Goal: Navigation & Orientation: Find specific page/section

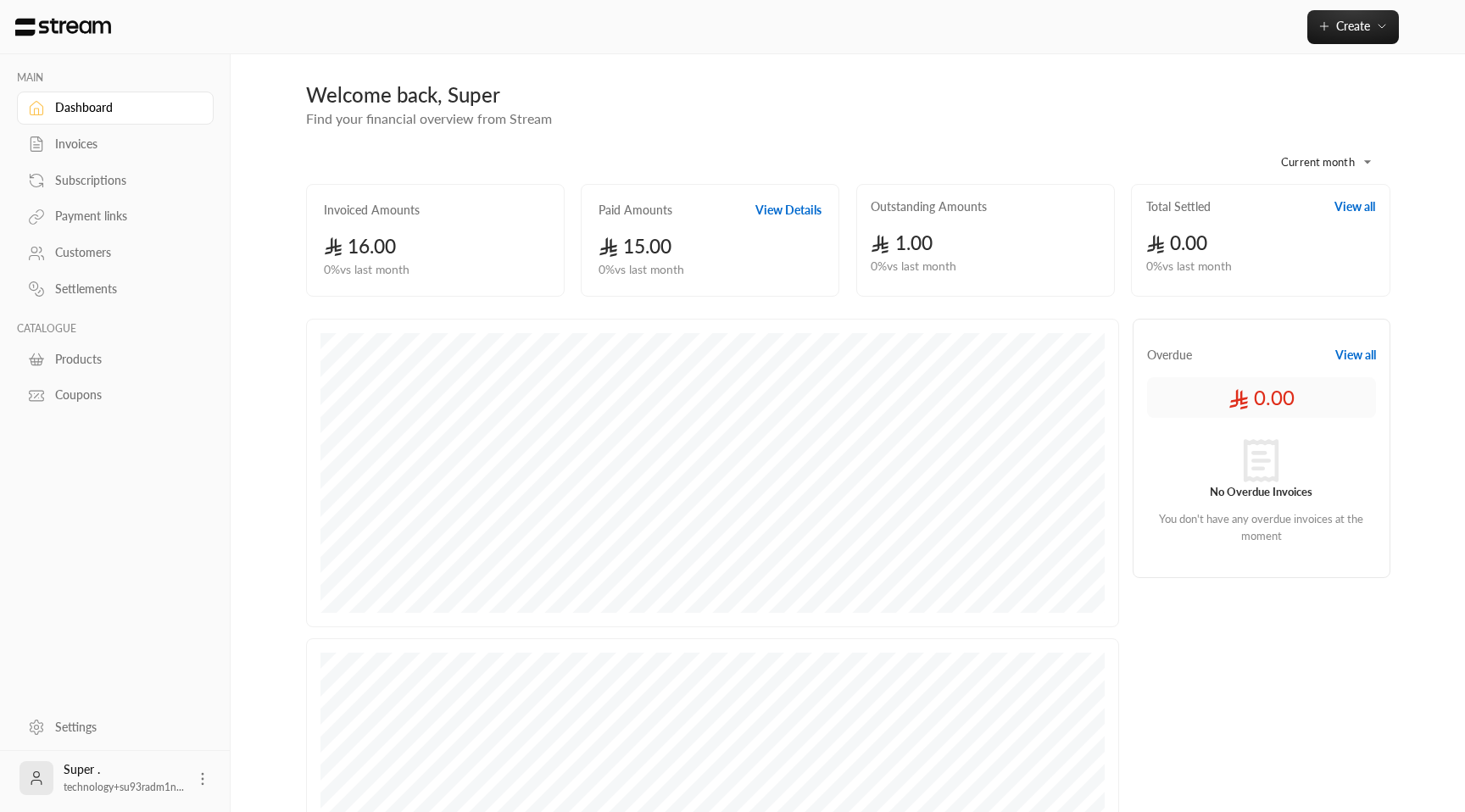
click at [107, 219] on div "Payment links" at bounding box center [124, 216] width 138 height 17
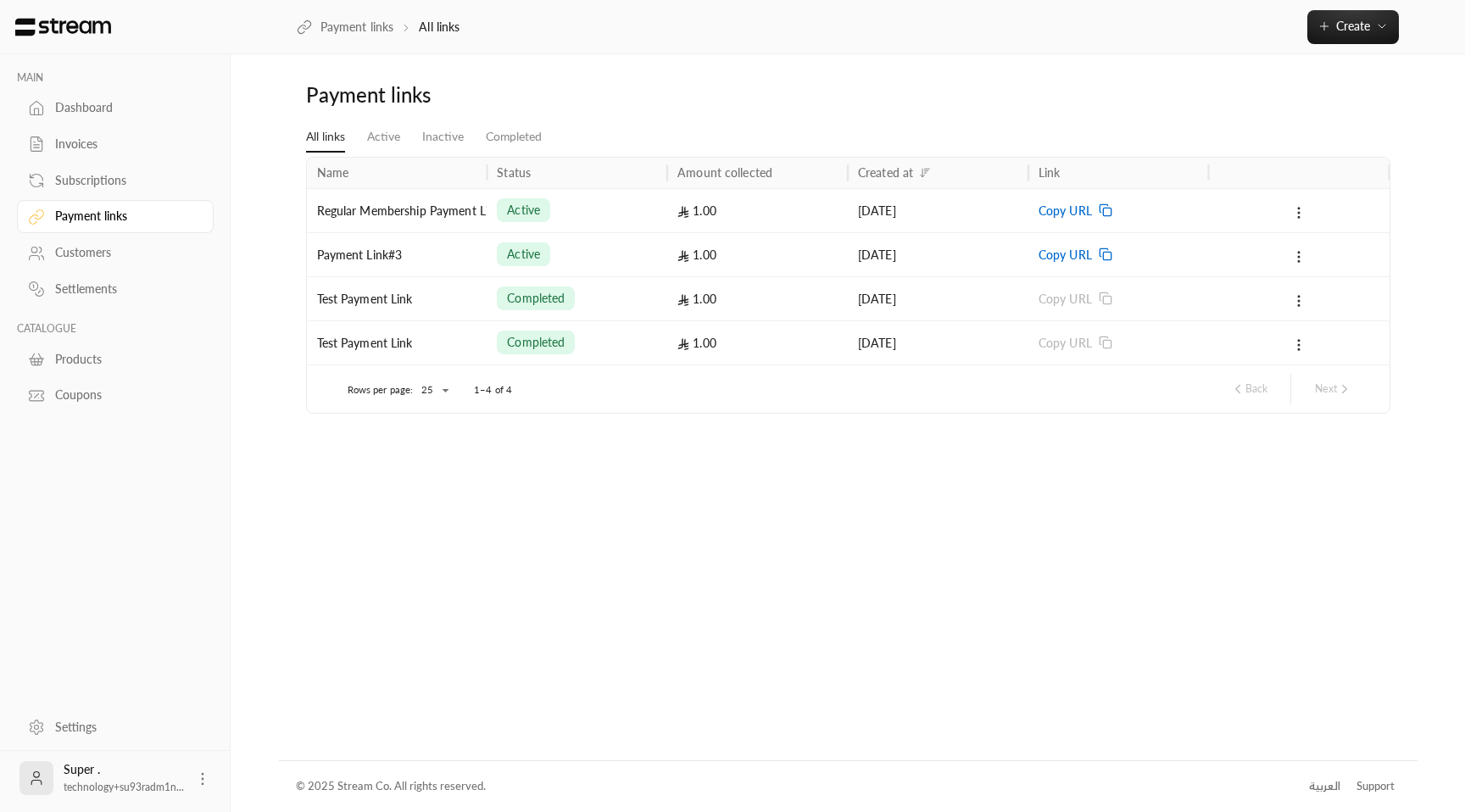
click at [96, 178] on div "Subscriptions" at bounding box center [124, 180] width 138 height 17
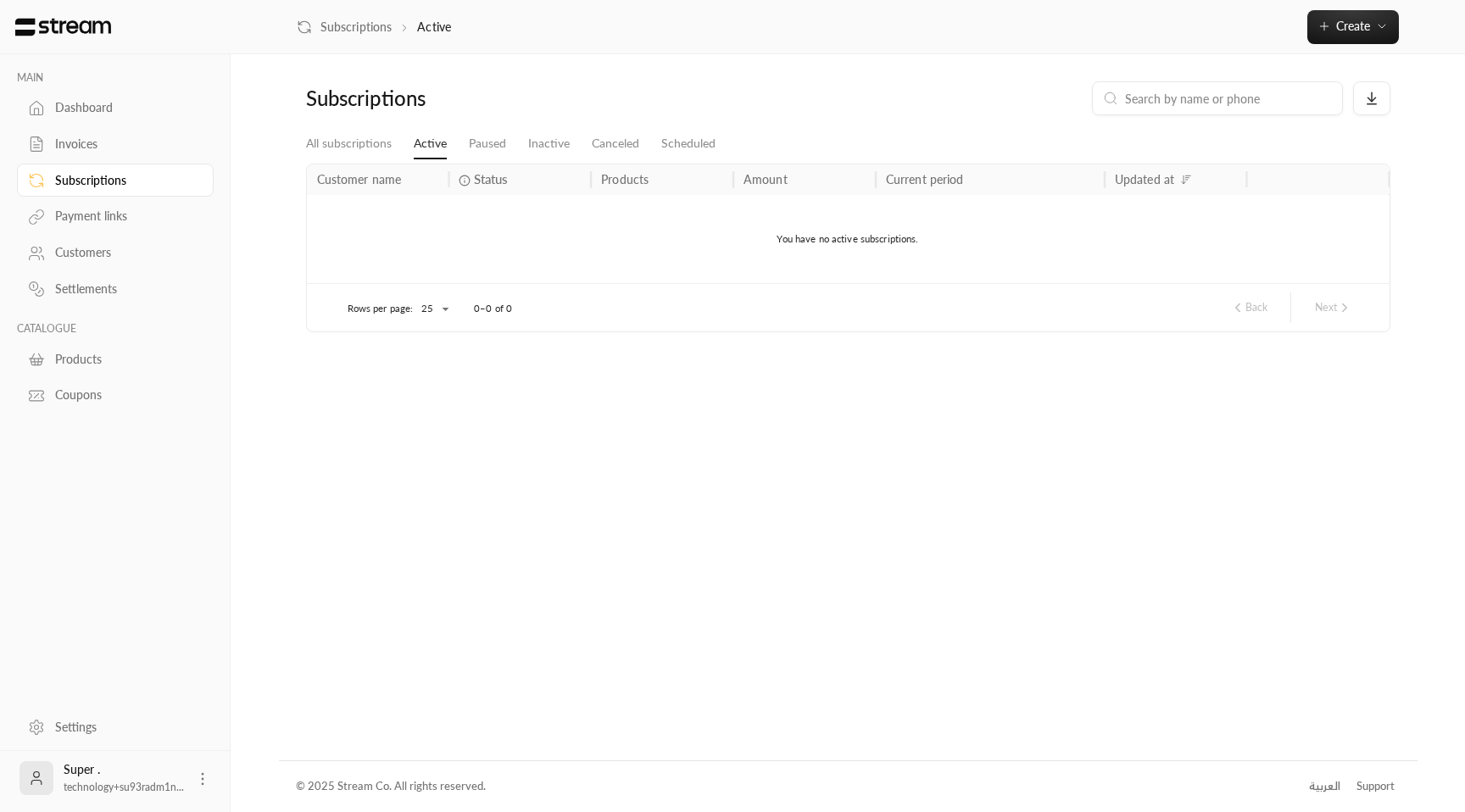
click at [89, 365] on div "Products" at bounding box center [124, 359] width 138 height 17
